Goal: Information Seeking & Learning: Get advice/opinions

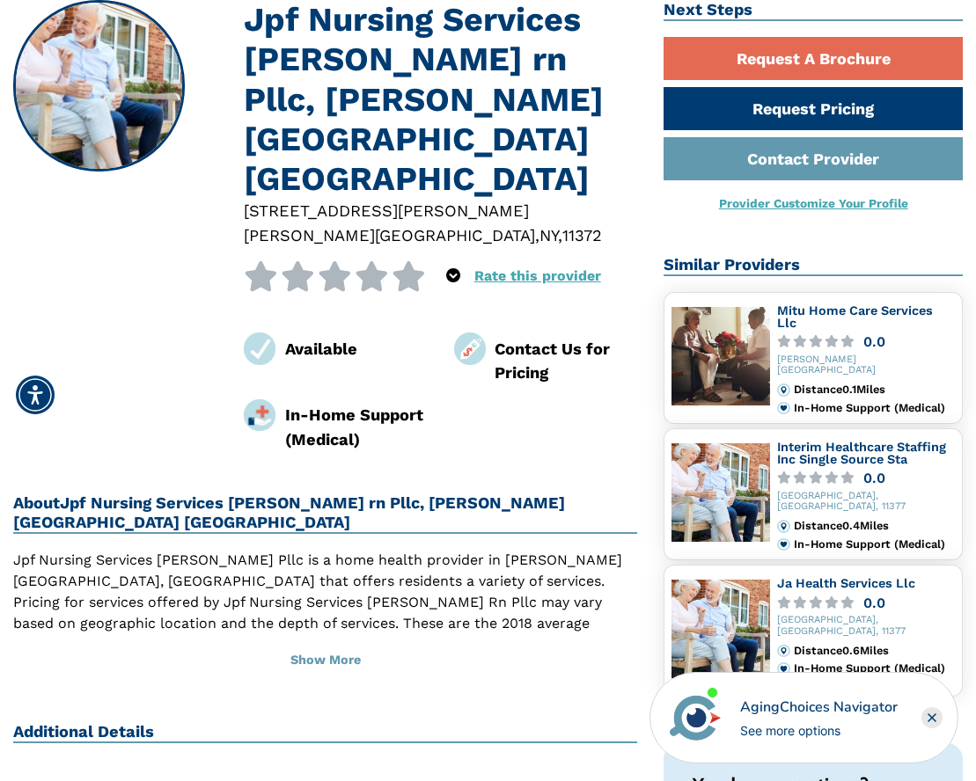
scroll to position [160, 0]
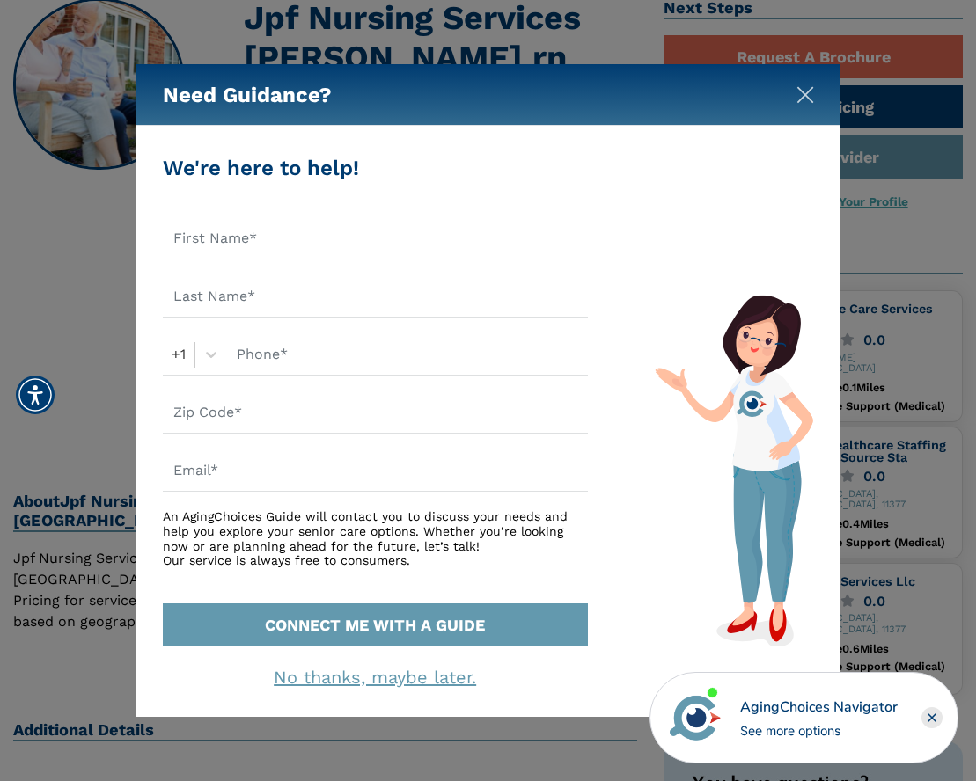
click at [805, 92] on img "Close" at bounding box center [805, 95] width 18 height 18
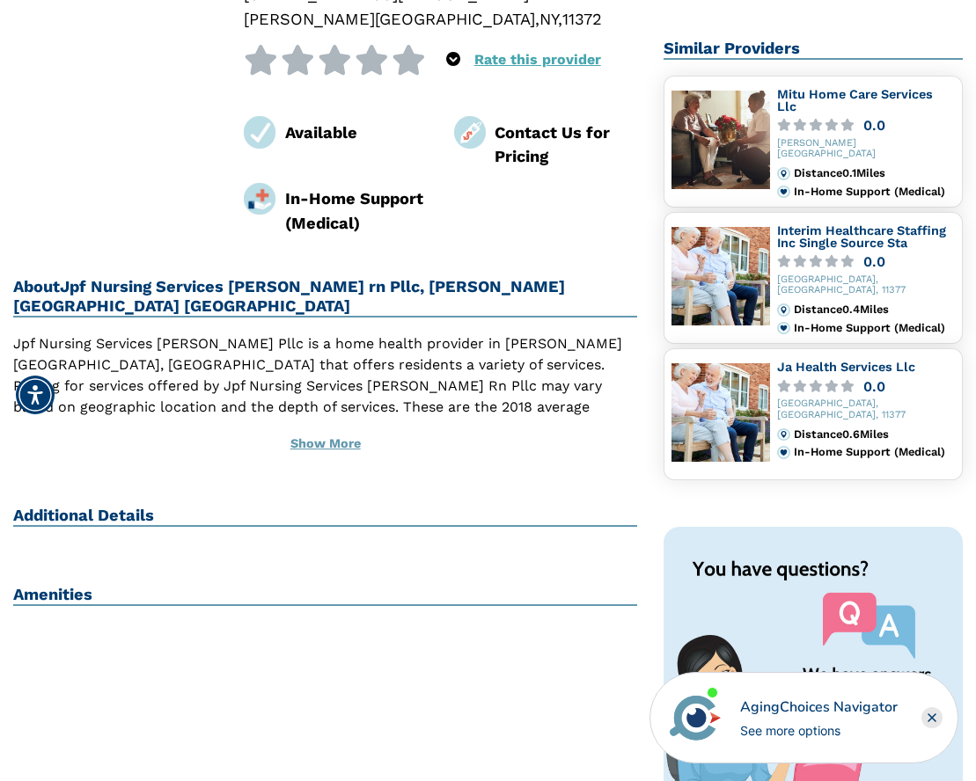
scroll to position [377, 0]
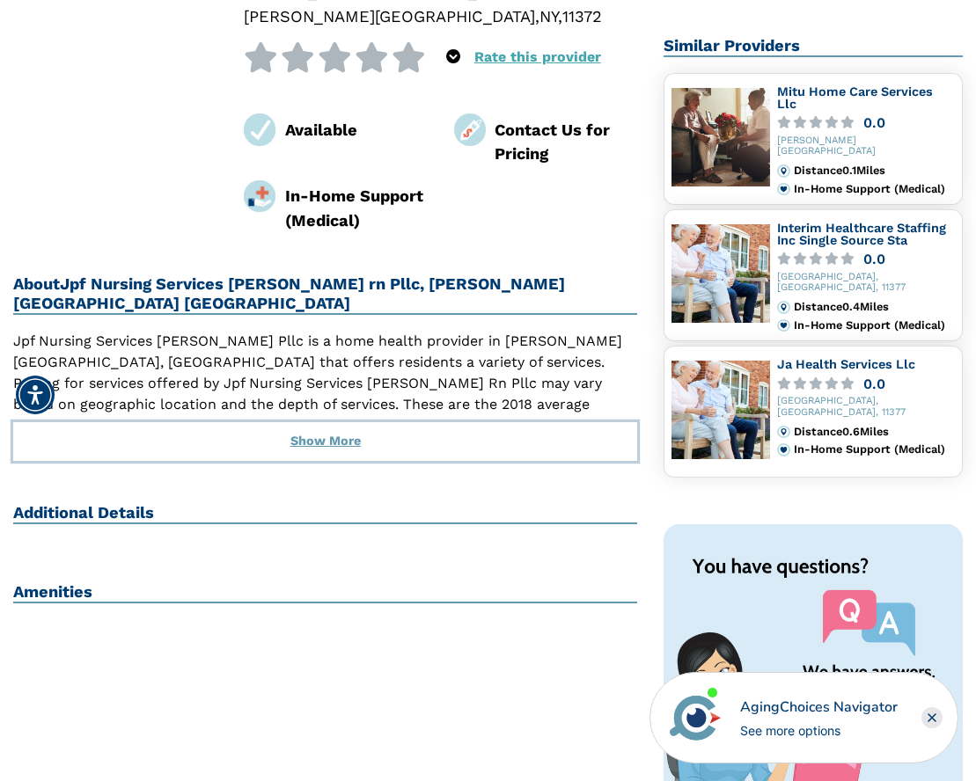
click at [319, 422] on button "Show More" at bounding box center [325, 441] width 624 height 39
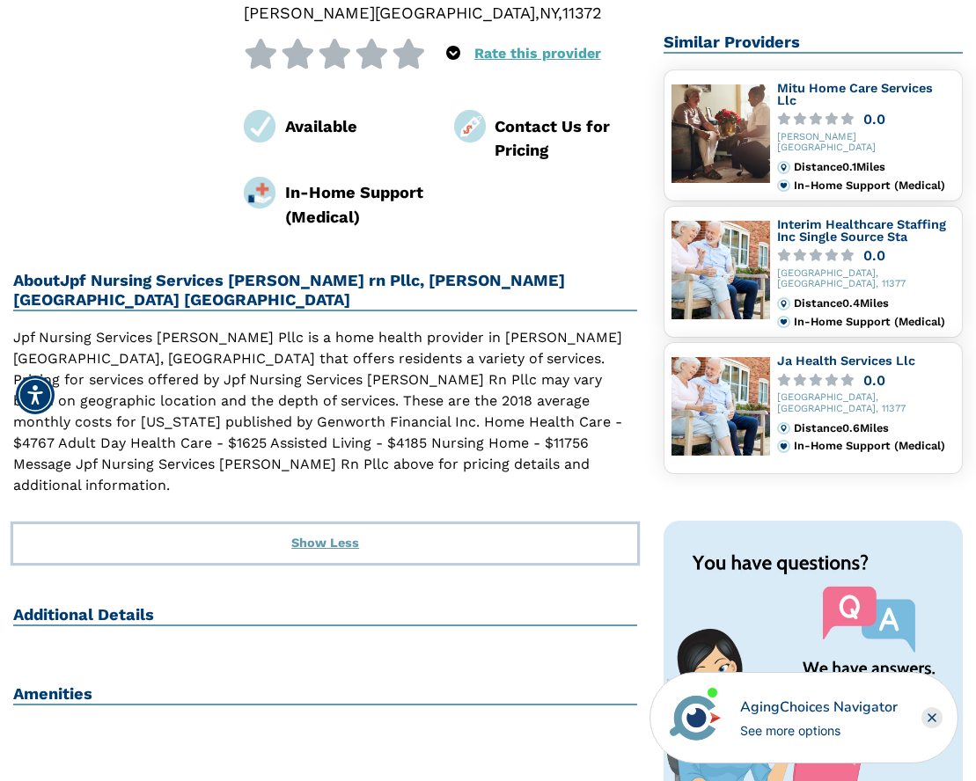
scroll to position [374, 0]
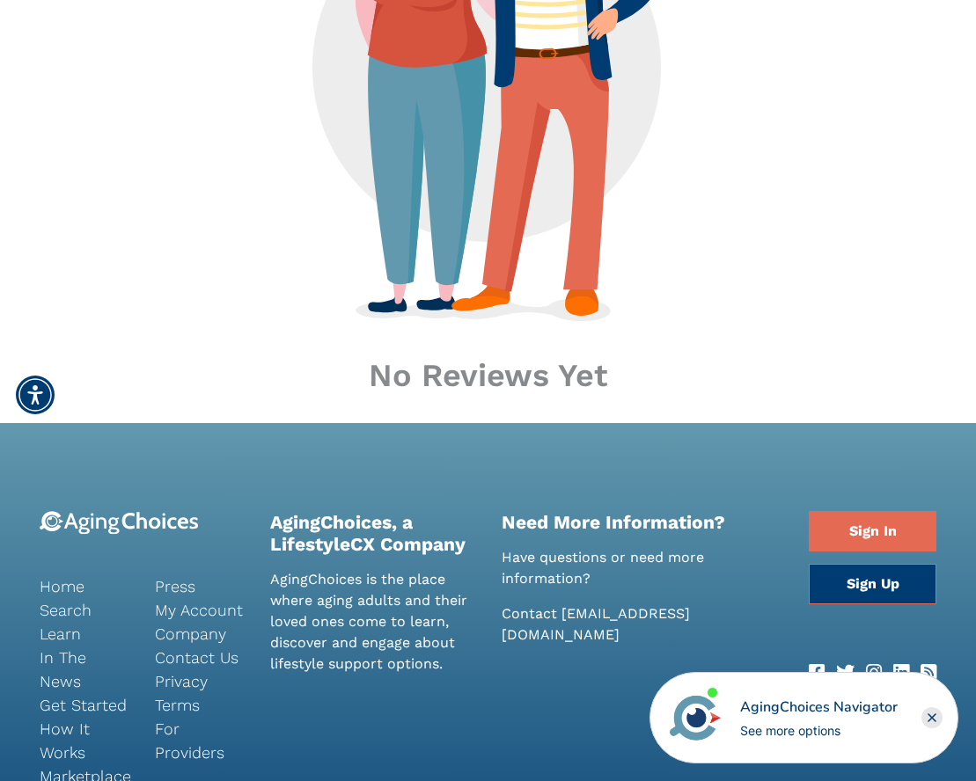
scroll to position [500, 0]
